Goal: Task Accomplishment & Management: Use online tool/utility

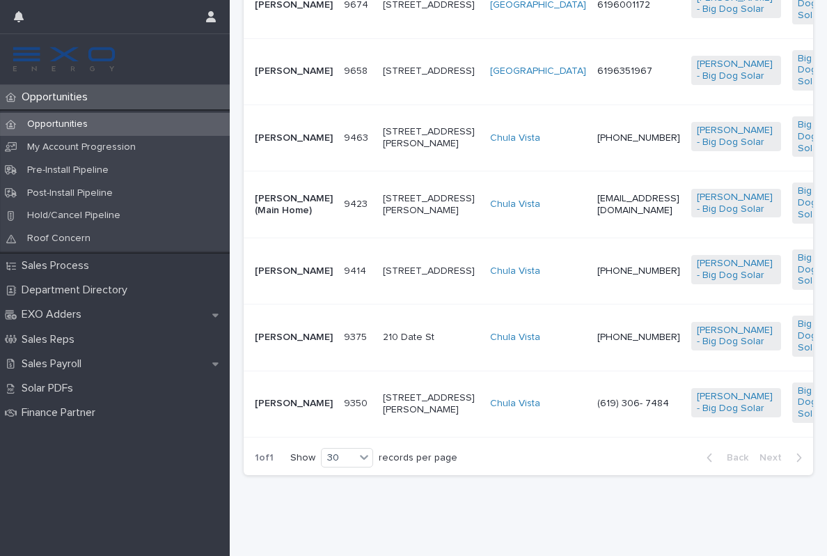
scroll to position [1667, 0]
click at [338, 237] on td "9423 9423" at bounding box center [357, 204] width 39 height 66
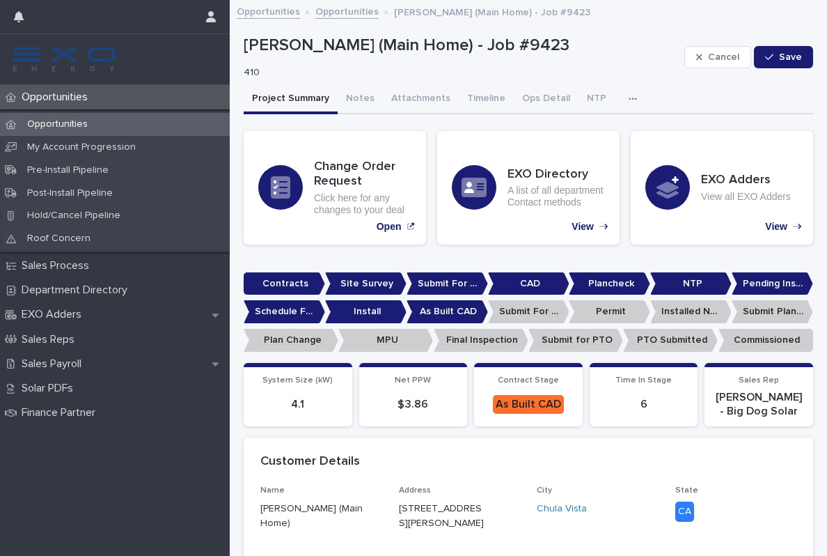
click at [354, 93] on button "Notes" at bounding box center [360, 99] width 45 height 29
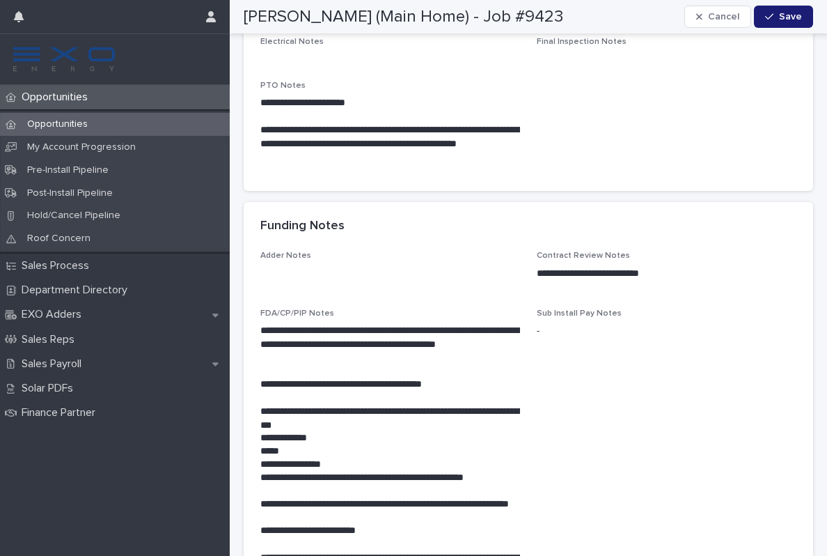
scroll to position [1422, 0]
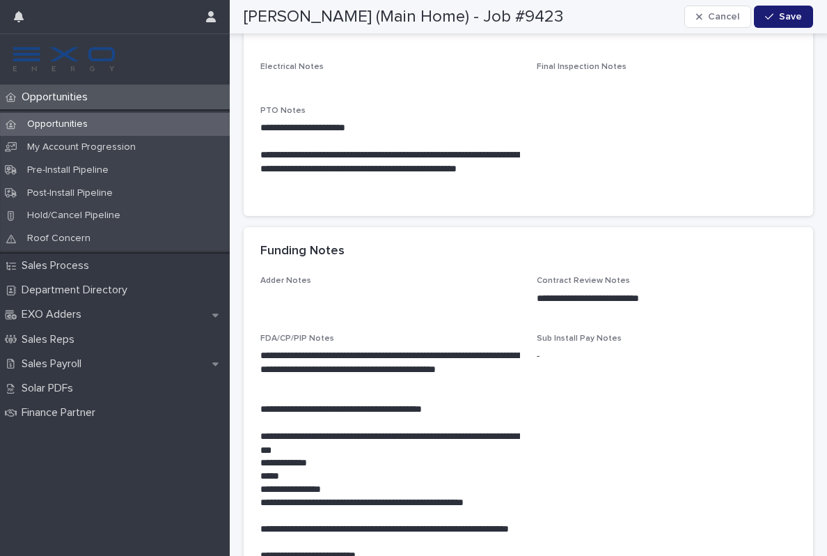
click at [79, 104] on div "Opportunities" at bounding box center [115, 97] width 230 height 24
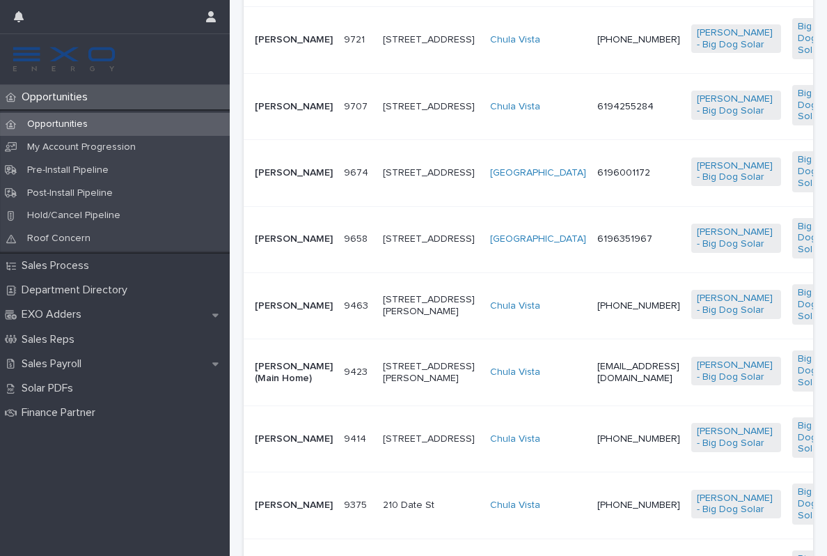
click at [79, 104] on div "Opportunities" at bounding box center [115, 97] width 230 height 24
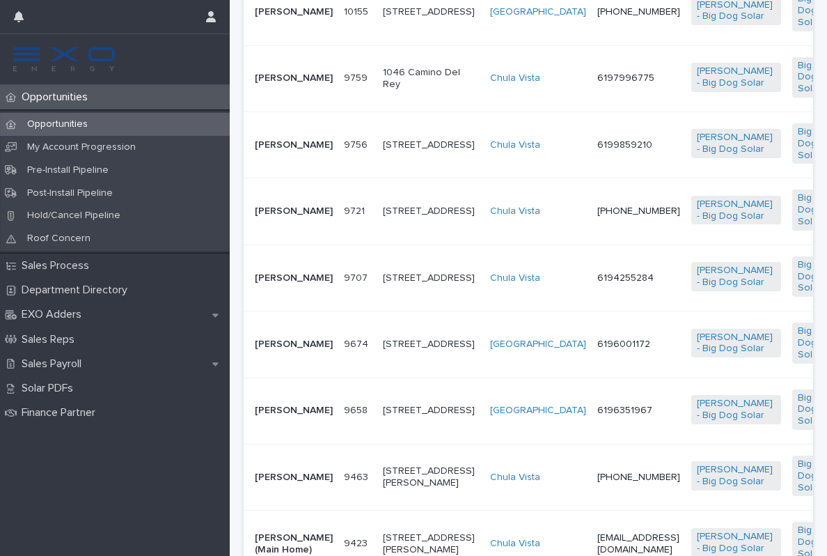
scroll to position [1248, 0]
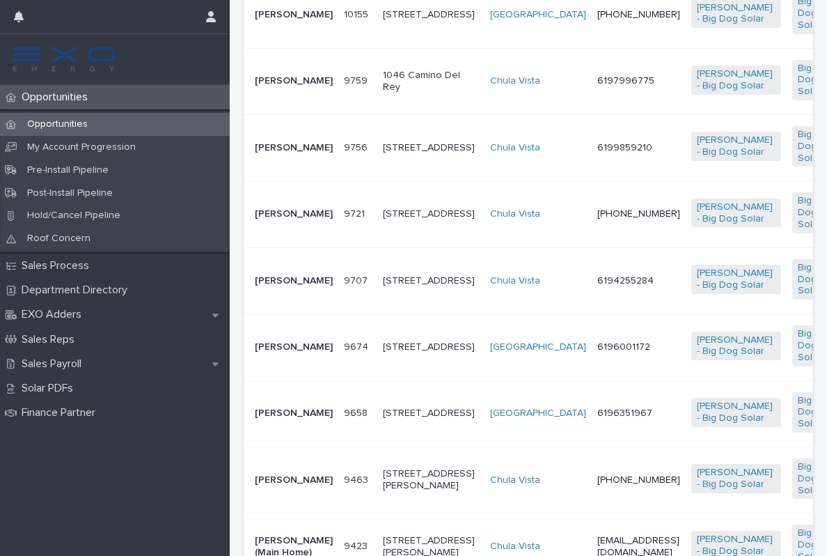
click at [70, 100] on p "Opportunities" at bounding box center [57, 97] width 83 height 13
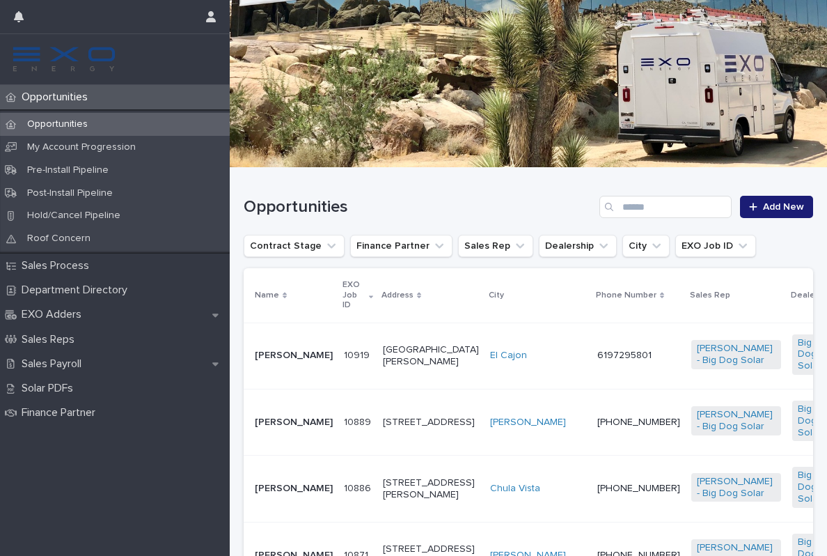
scroll to position [269, 0]
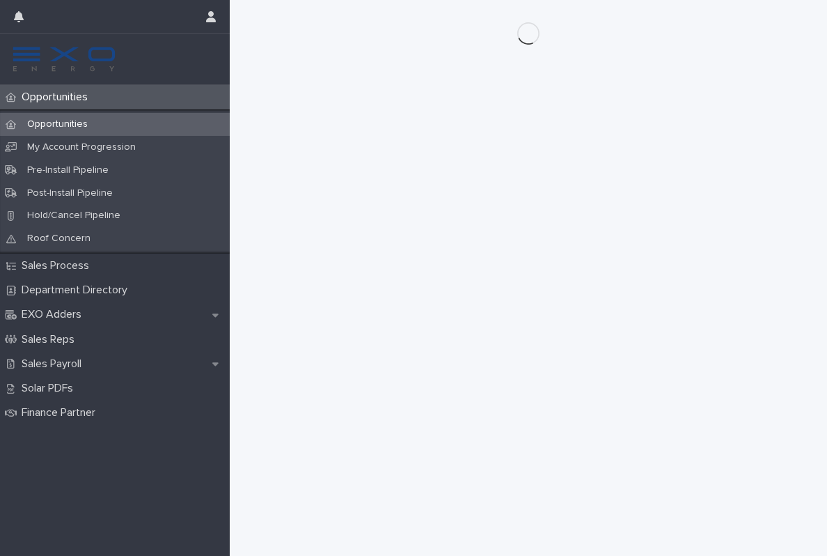
click at [61, 114] on div "Opportunities" at bounding box center [115, 124] width 230 height 23
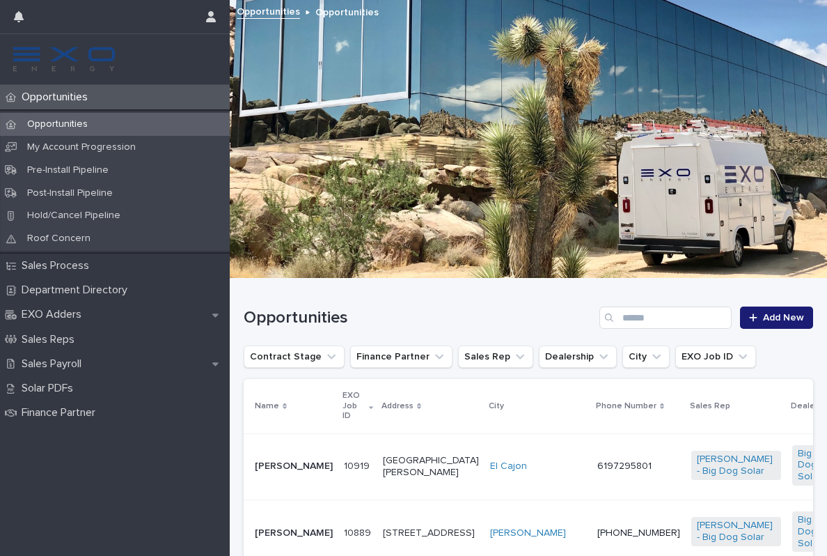
scroll to position [146, 0]
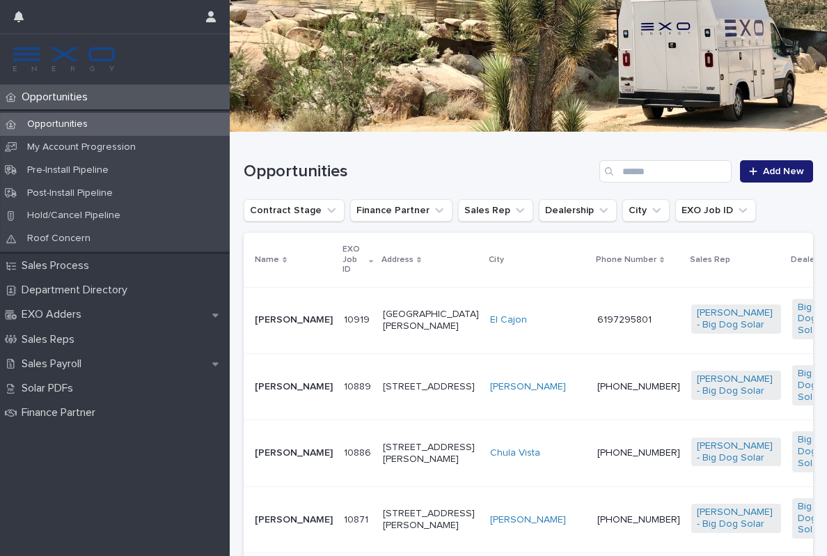
click at [592, 359] on td "[PHONE_NUMBER]" at bounding box center [639, 386] width 94 height 66
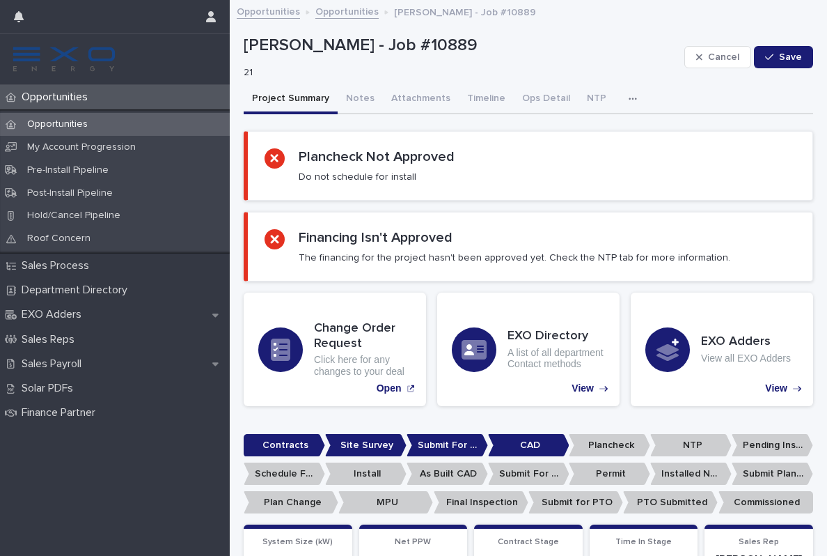
click at [360, 91] on button "Notes" at bounding box center [360, 99] width 45 height 29
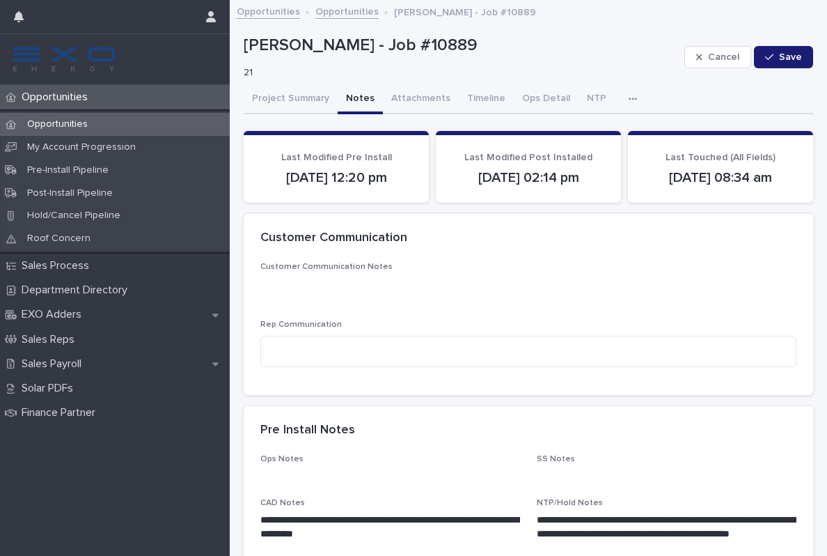
click at [290, 101] on button "Project Summary" at bounding box center [291, 99] width 94 height 29
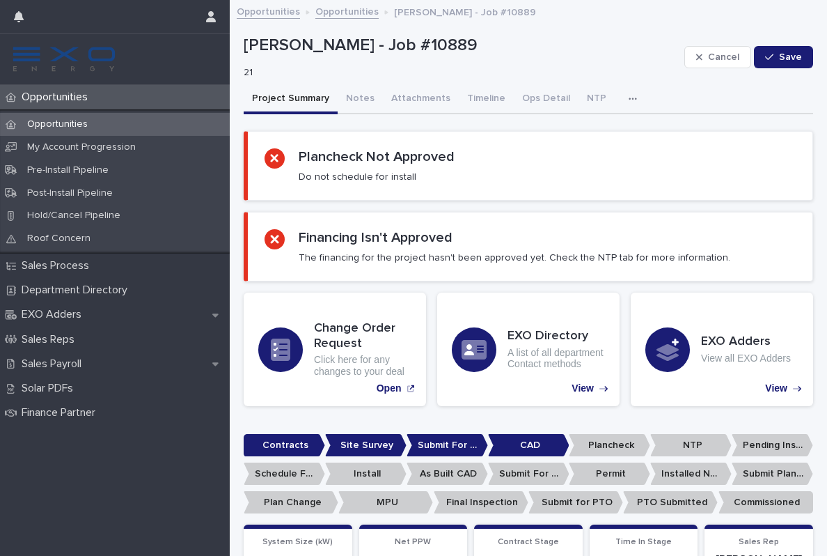
click at [356, 99] on button "Notes" at bounding box center [360, 99] width 45 height 29
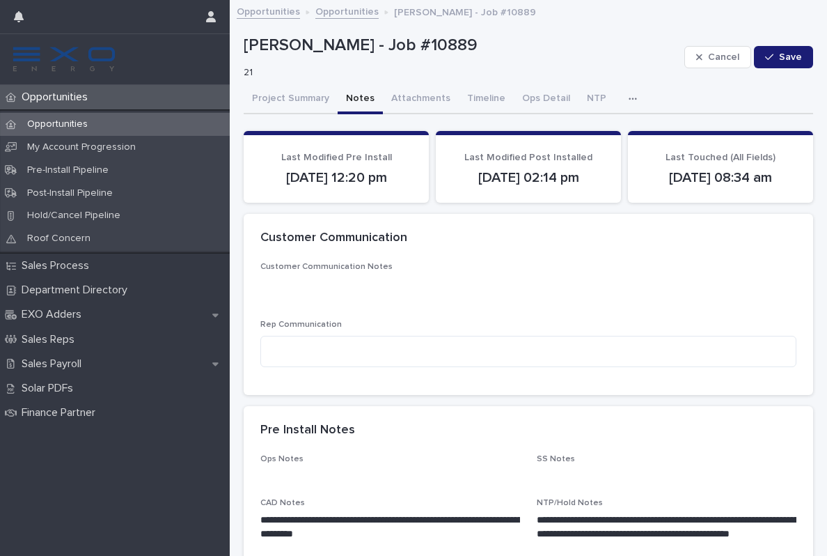
click at [629, 98] on div "button" at bounding box center [636, 99] width 14 height 10
click at [579, 131] on button "Activity" at bounding box center [585, 135] width 92 height 21
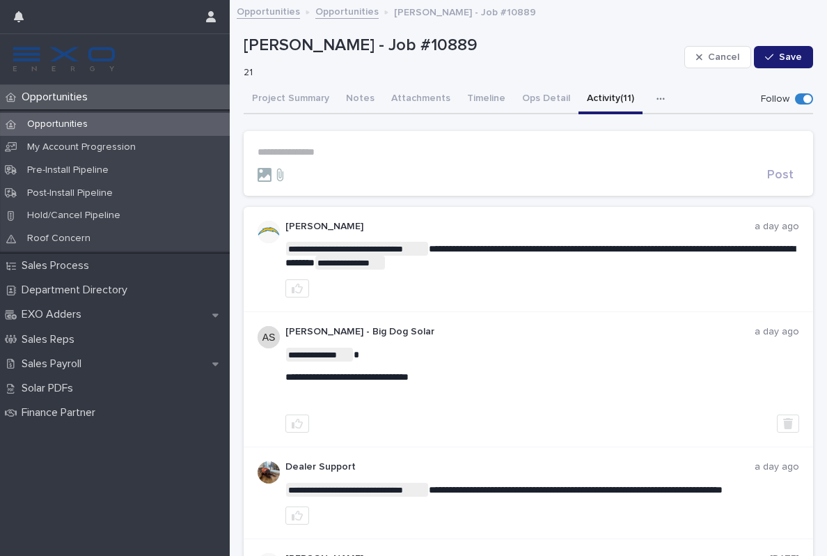
click at [425, 103] on button "Attachments" at bounding box center [421, 99] width 76 height 29
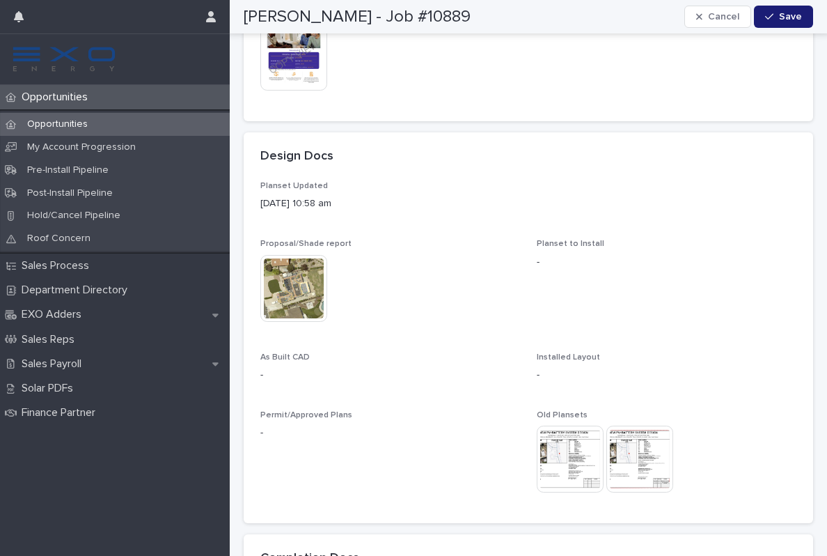
scroll to position [389, 0]
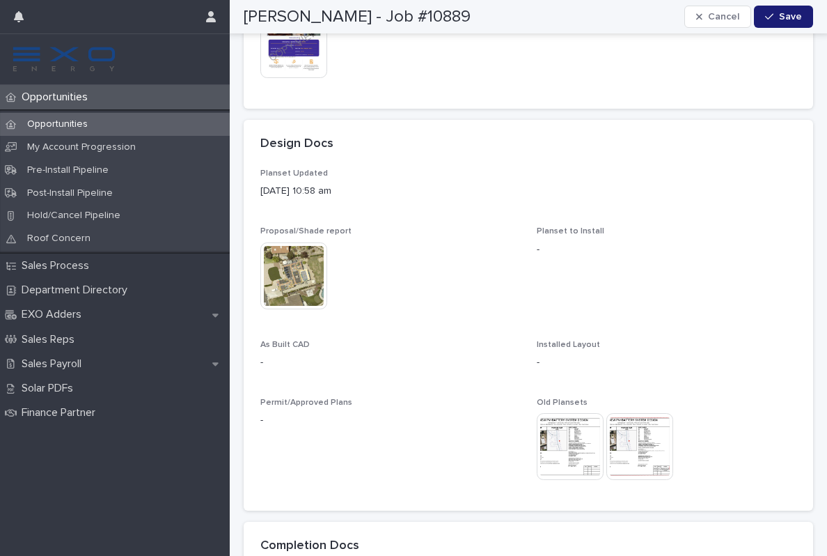
click at [283, 281] on img at bounding box center [293, 275] width 67 height 67
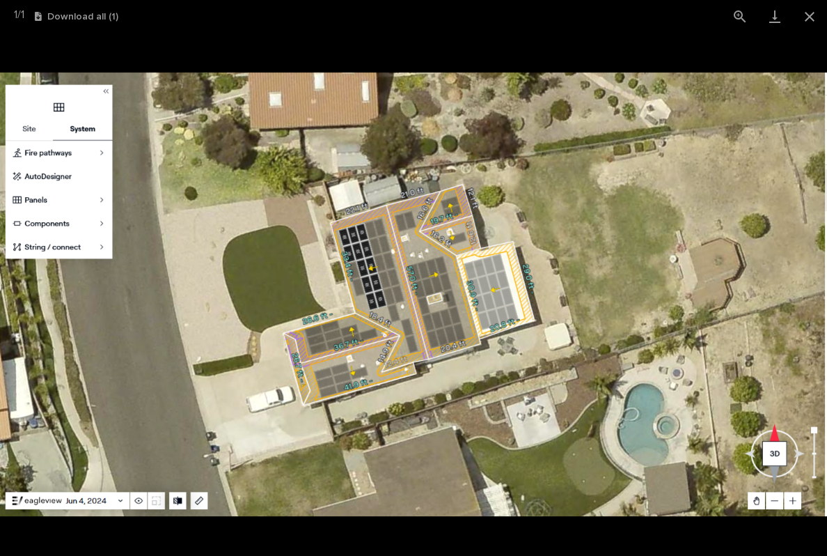
click at [805, 21] on button "Close gallery" at bounding box center [809, 16] width 35 height 33
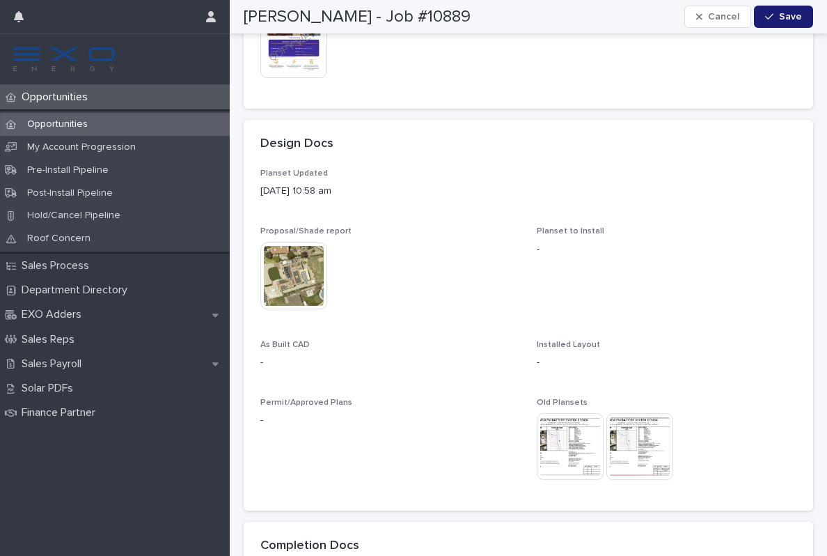
click at [308, 269] on img at bounding box center [293, 275] width 67 height 67
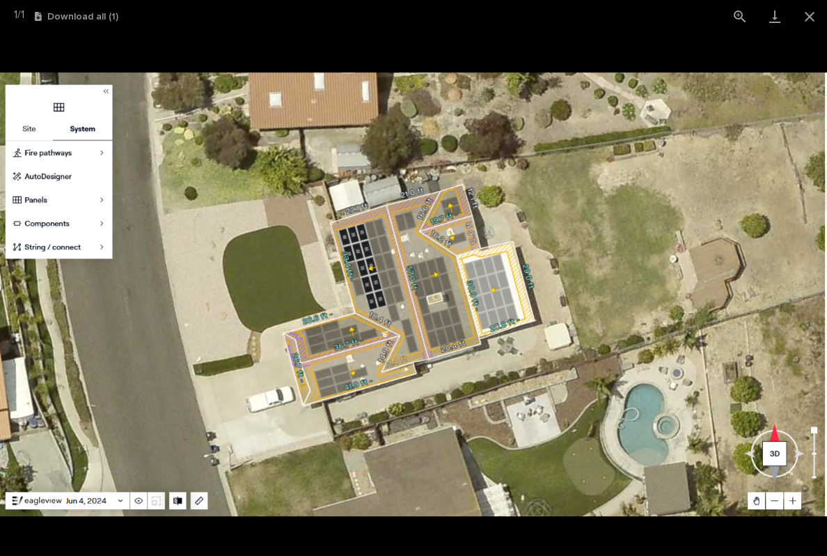
click at [808, 19] on button "Close gallery" at bounding box center [809, 16] width 35 height 33
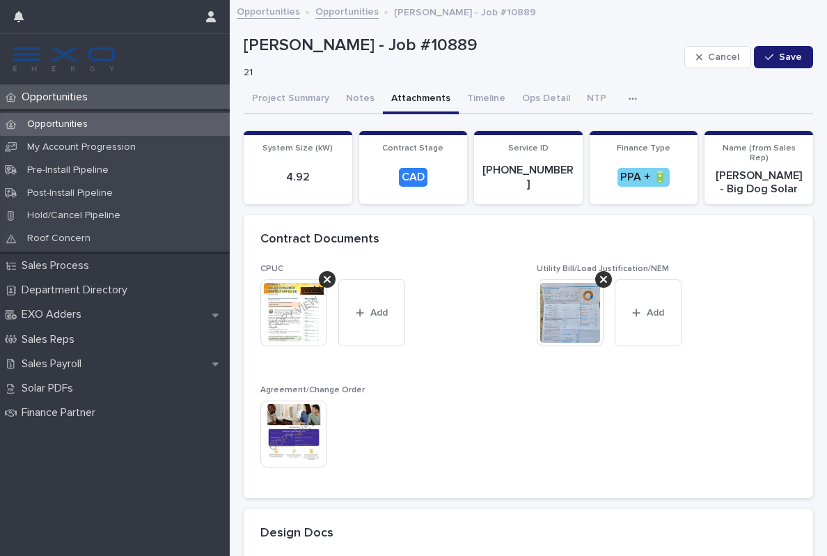
scroll to position [0, 0]
click at [629, 95] on icon "button" at bounding box center [633, 99] width 8 height 10
click at [583, 139] on span "Activity (11)" at bounding box center [565, 135] width 43 height 10
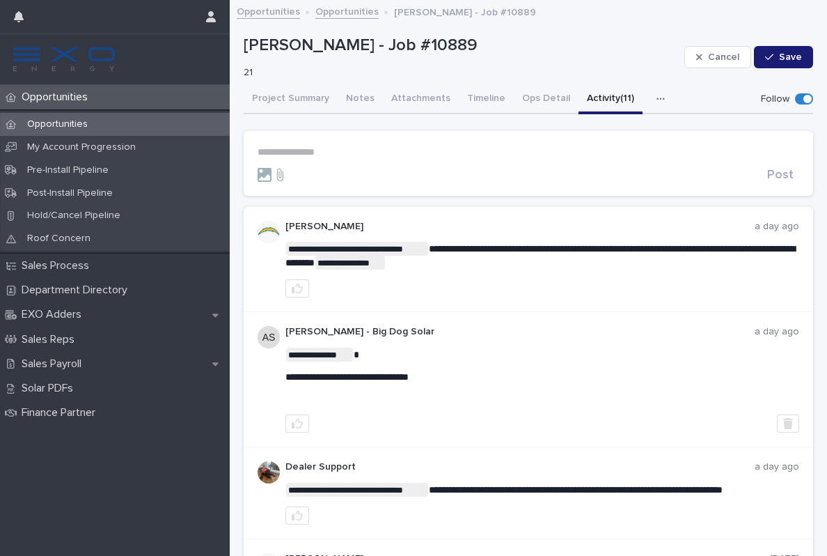
click at [316, 151] on p "**********" at bounding box center [529, 152] width 542 height 12
click at [313, 174] on span "[PERSON_NAME]" at bounding box center [301, 170] width 78 height 10
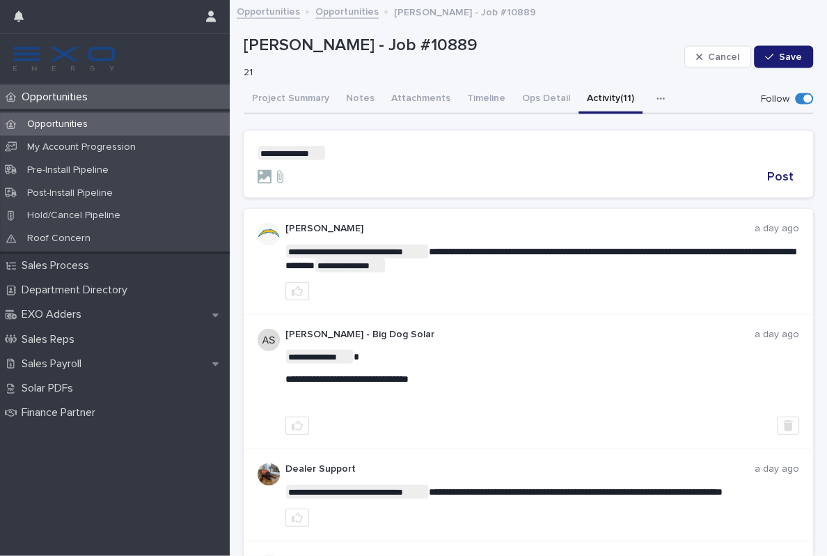
click at [370, 149] on p "**********" at bounding box center [529, 153] width 542 height 14
click at [363, 172] on span "Dealer Support" at bounding box center [367, 171] width 70 height 10
click at [445, 155] on p "**********" at bounding box center [529, 153] width 542 height 14
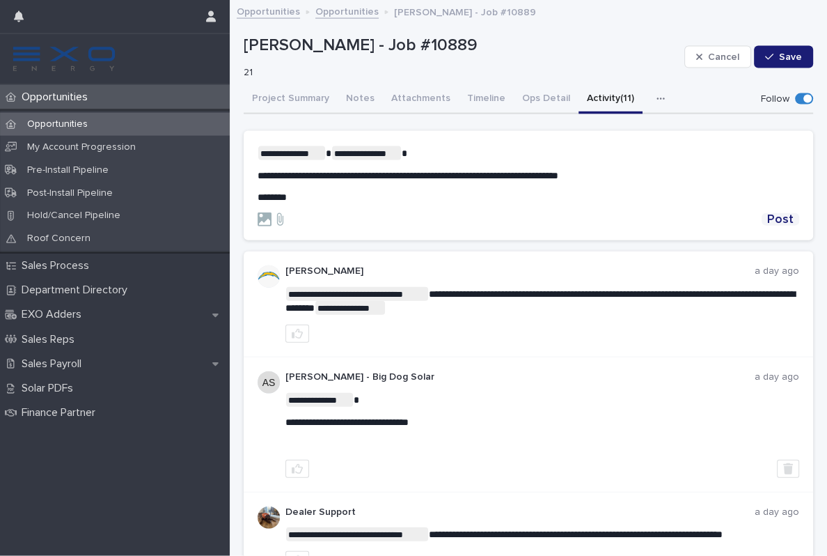
click at [787, 217] on span "Post" at bounding box center [780, 219] width 26 height 13
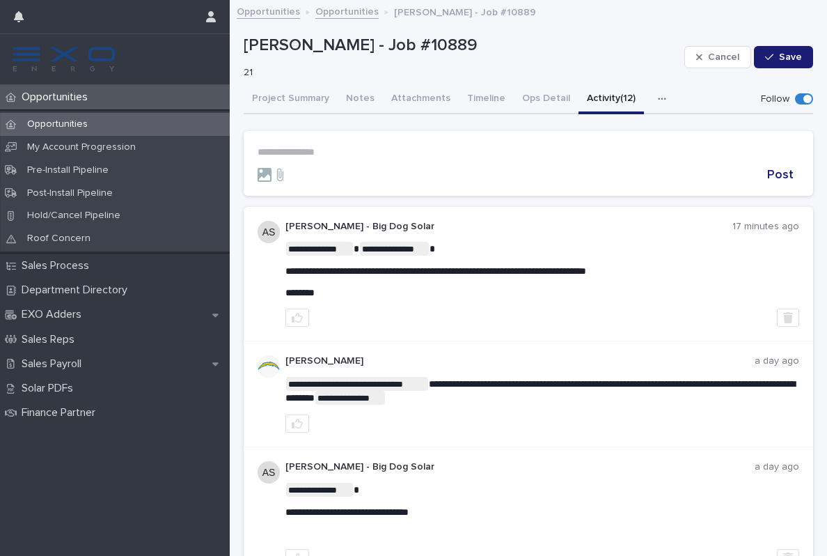
click at [77, 100] on p "Opportunities" at bounding box center [57, 97] width 83 height 13
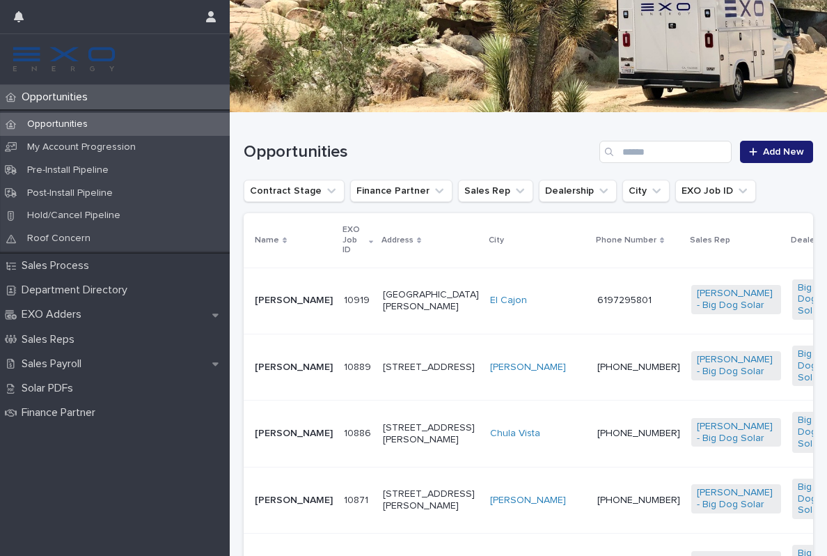
scroll to position [160, 0]
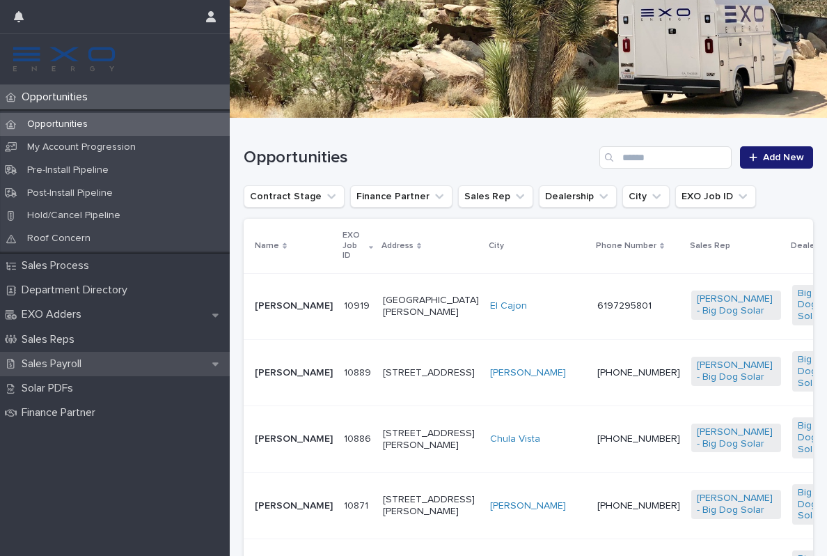
click at [77, 359] on p "Sales Payroll" at bounding box center [54, 363] width 77 height 13
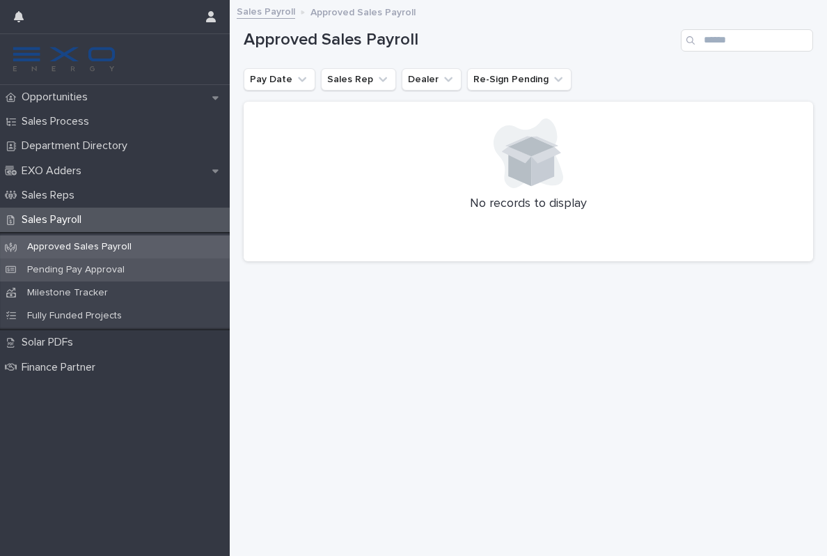
click at [86, 274] on div "Pending Pay Approval" at bounding box center [115, 269] width 230 height 23
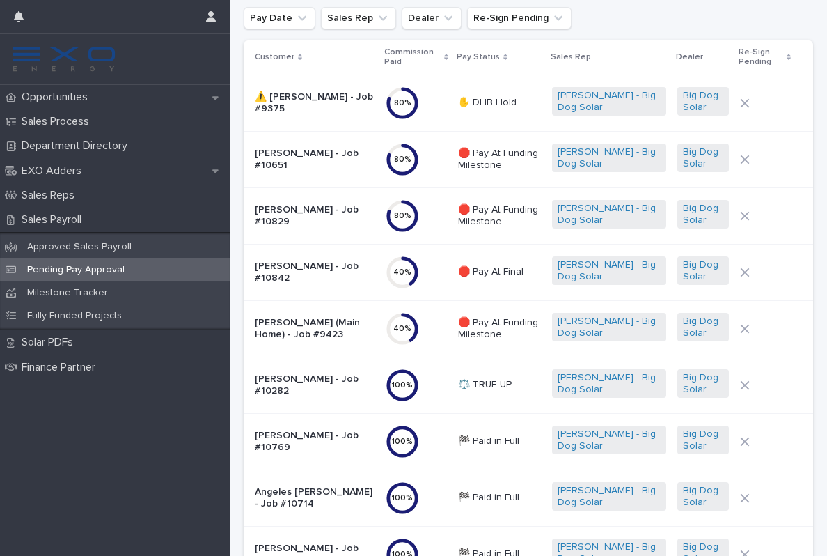
scroll to position [62, 0]
click at [512, 289] on td "🛑 Pay At Final" at bounding box center [500, 271] width 94 height 56
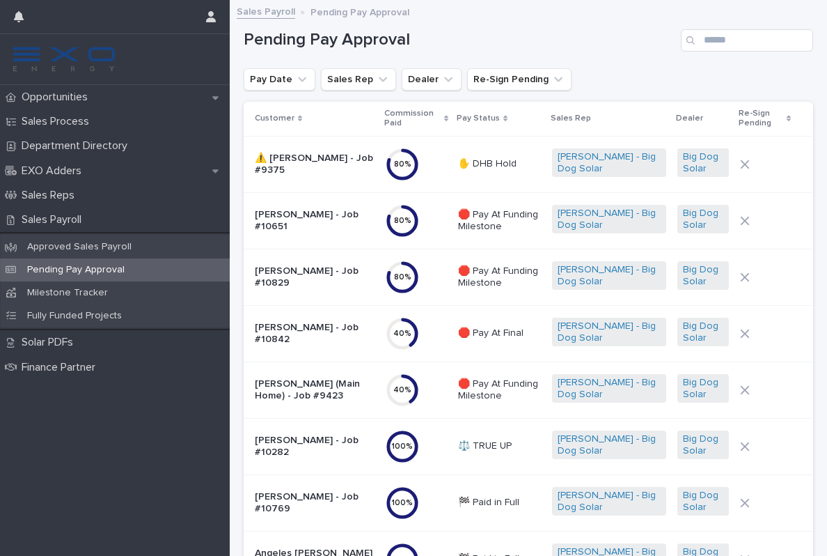
click at [533, 459] on td "⚖️ TRUE UP" at bounding box center [500, 446] width 94 height 56
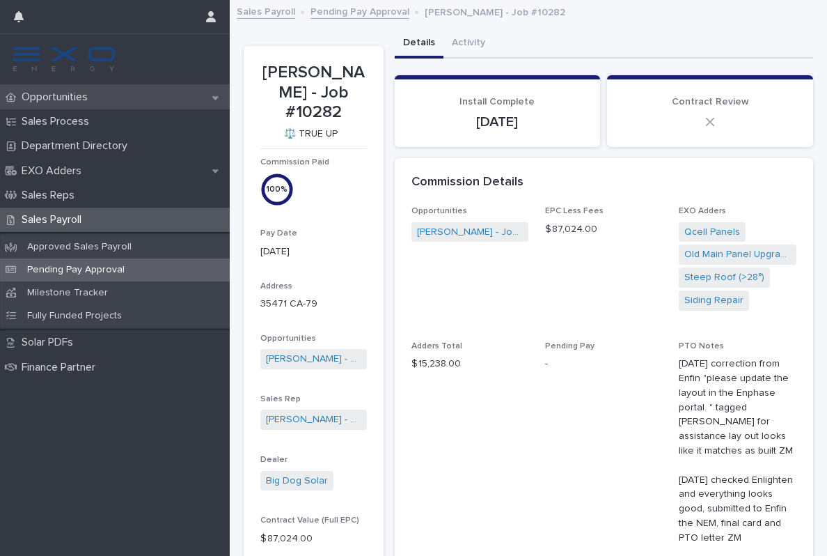
click at [61, 89] on div "Opportunities" at bounding box center [115, 97] width 230 height 24
